Goal: Information Seeking & Learning: Learn about a topic

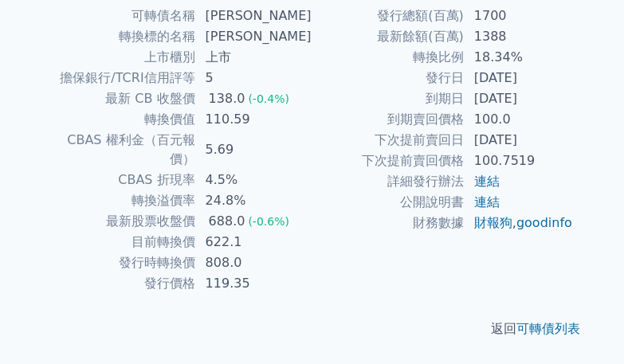
scroll to position [534, 0]
click at [474, 210] on link "連結" at bounding box center [487, 202] width 26 height 15
click at [474, 189] on link "連結" at bounding box center [487, 181] width 26 height 15
click at [474, 230] on link "財報狗" at bounding box center [493, 222] width 38 height 15
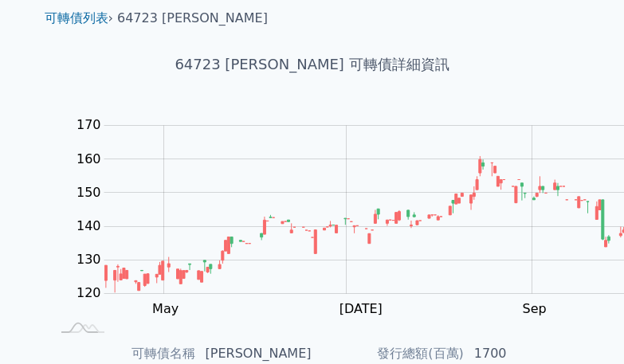
scroll to position [0, 0]
